Goal: Transaction & Acquisition: Download file/media

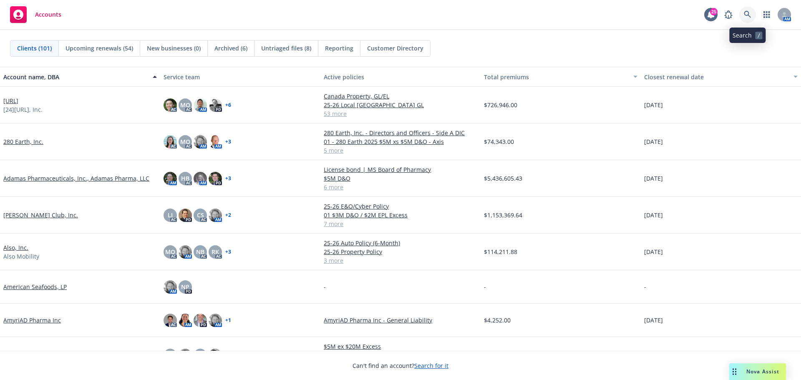
click at [745, 13] on icon at bounding box center [747, 15] width 8 height 8
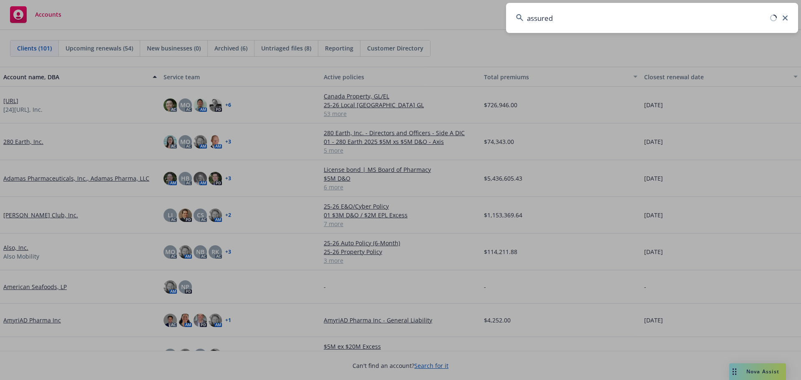
type input "assured"
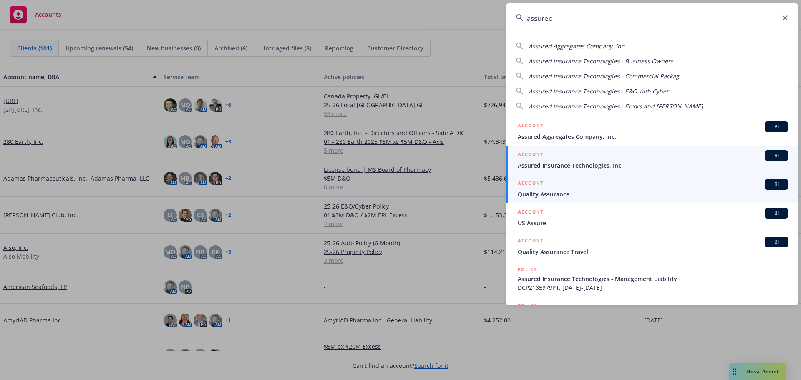
click at [768, 156] on span "BI" at bounding box center [776, 156] width 17 height 8
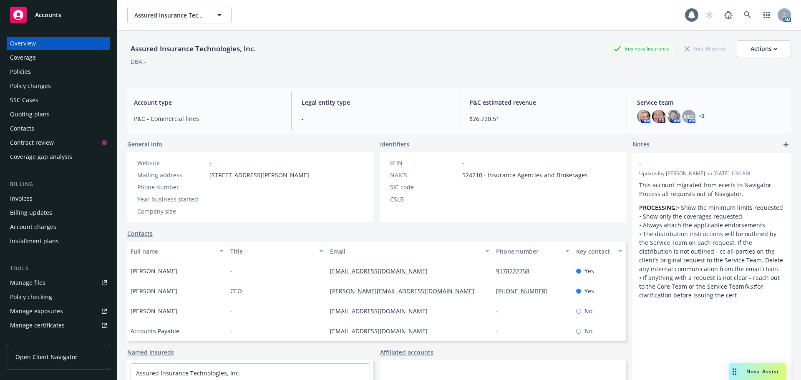
click at [20, 72] on div "Policies" at bounding box center [20, 71] width 21 height 13
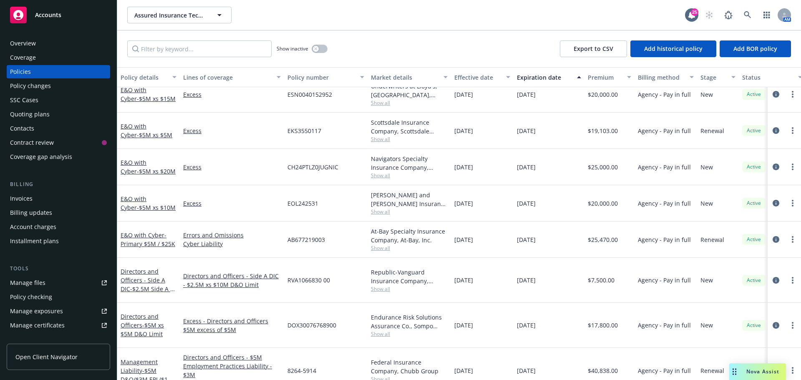
scroll to position [117, 0]
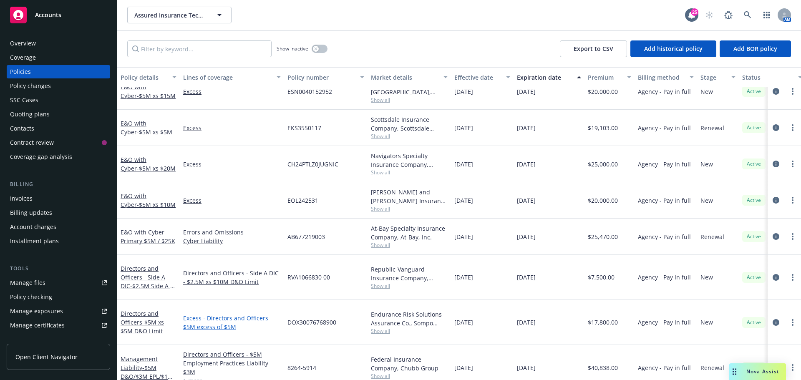
click at [216, 314] on link "Excess - Directors and Officers $5M excess of $5M" at bounding box center [232, 323] width 98 height 18
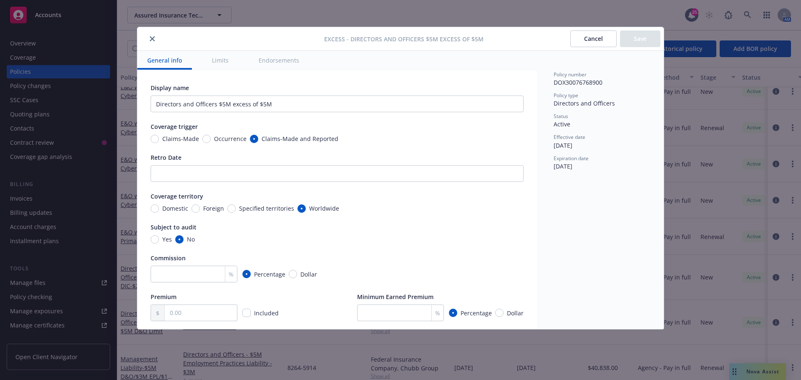
click at [152, 35] on button "close" at bounding box center [152, 39] width 10 height 10
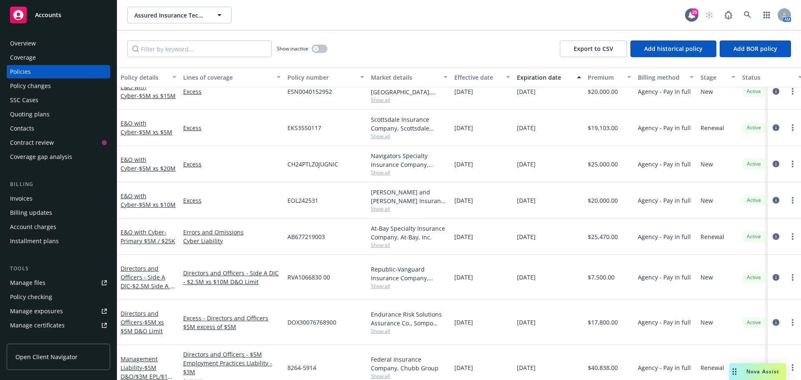
click at [772, 319] on icon "circleInformation" at bounding box center [775, 322] width 7 height 7
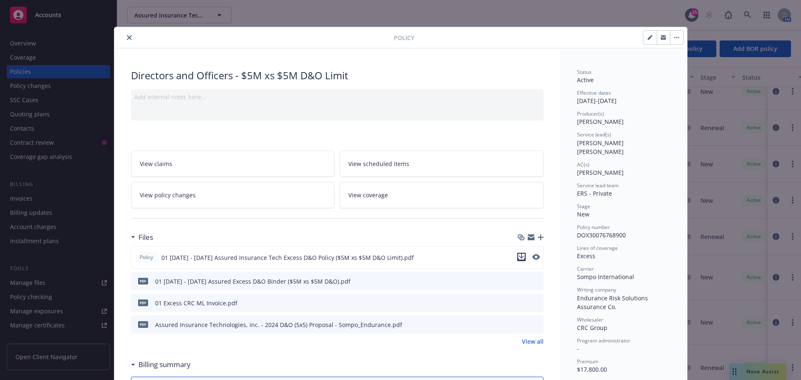
click at [518, 256] on icon "download file" at bounding box center [520, 256] width 5 height 5
